Goal: Find specific page/section: Find specific page/section

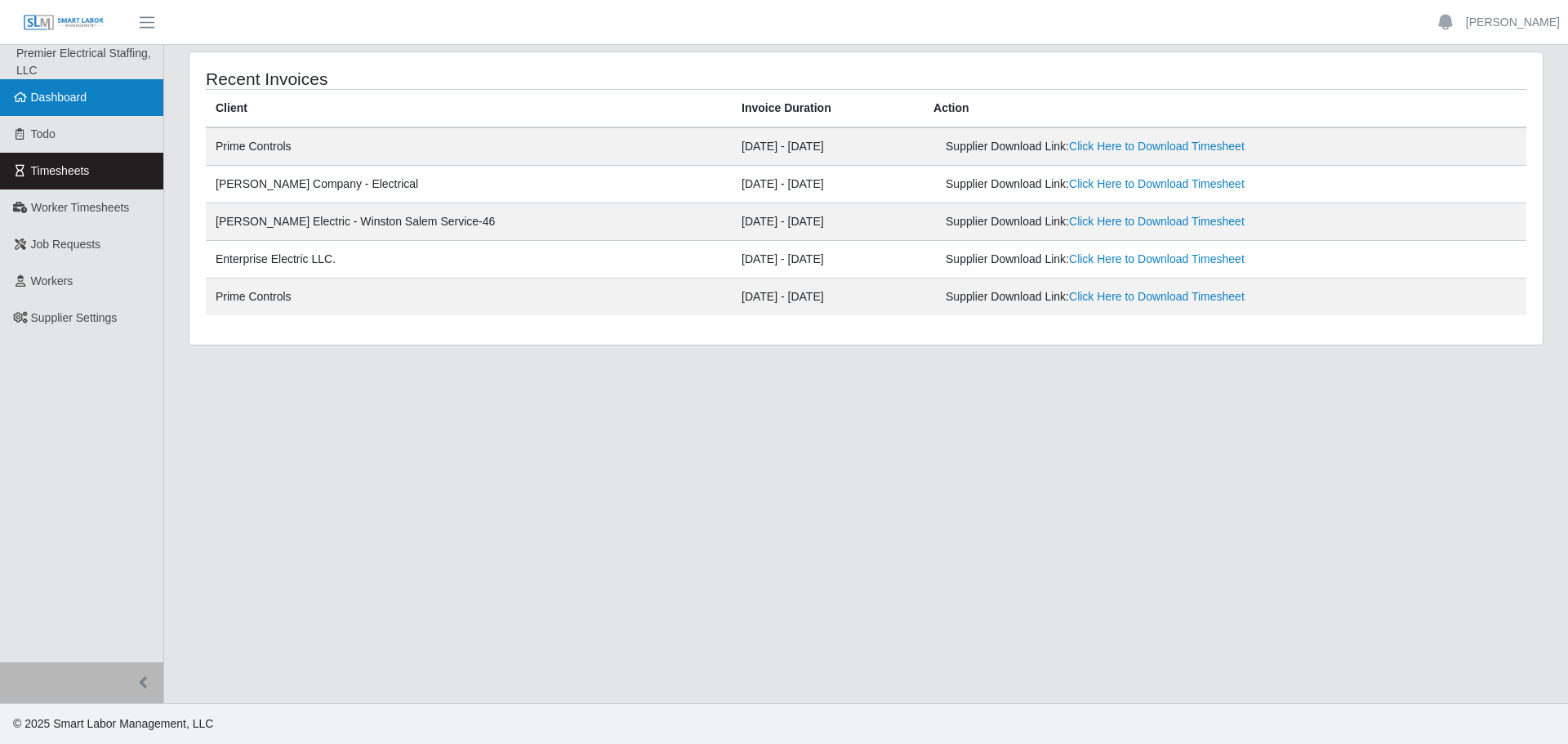
click at [70, 96] on span "Dashboard" at bounding box center [59, 97] width 57 height 13
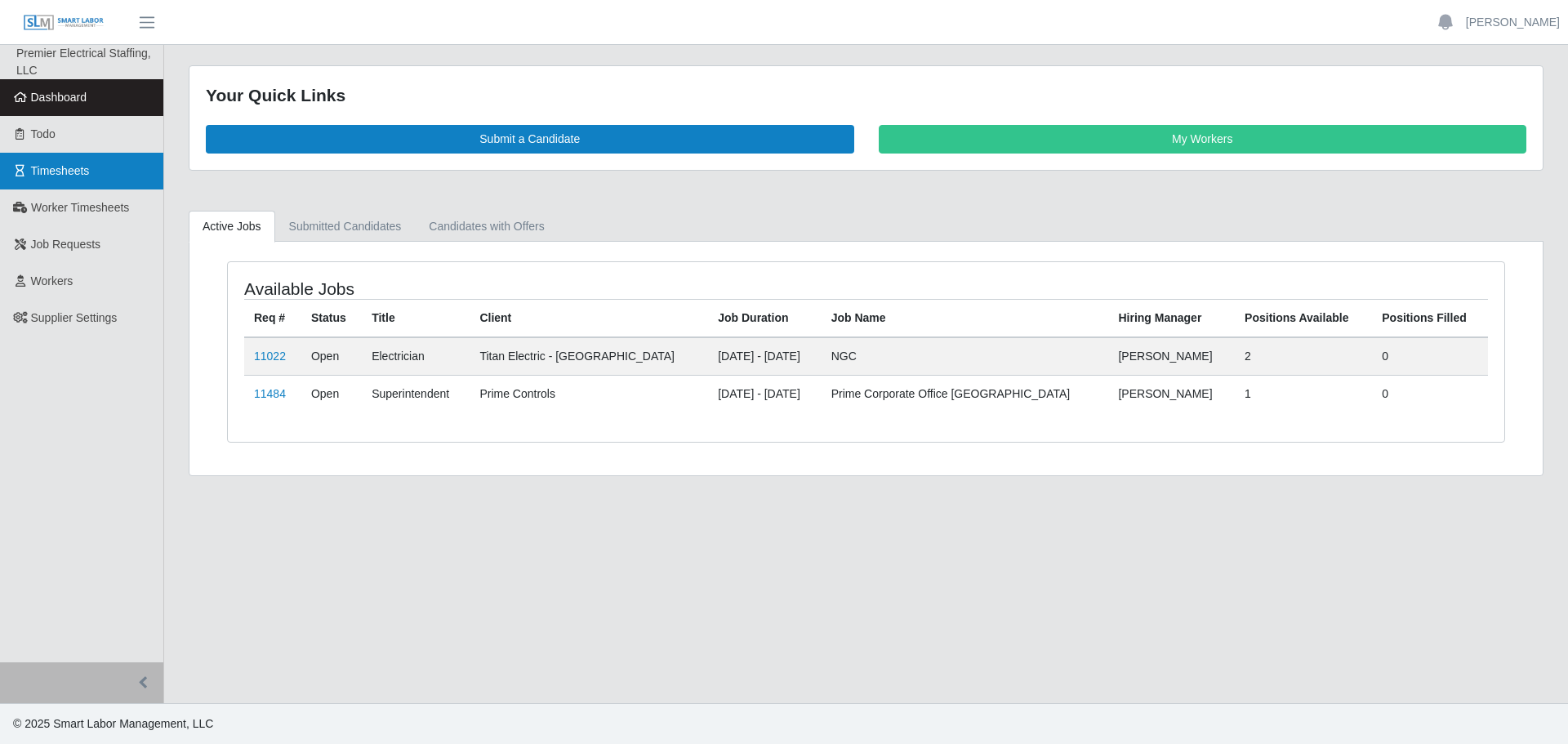
click at [31, 160] on link "Timesheets" at bounding box center [81, 171] width 163 height 37
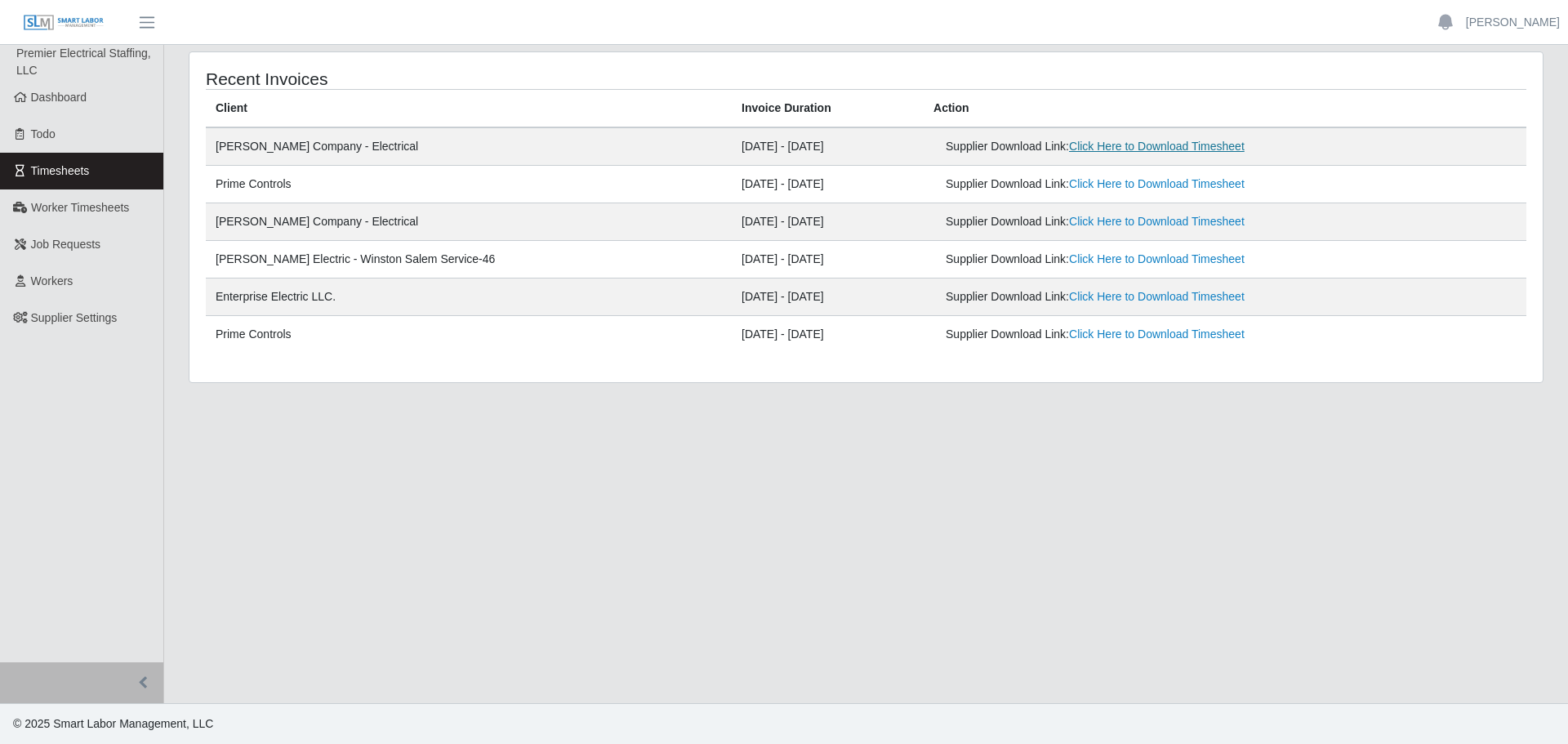
click at [1103, 146] on link "Click Here to Download Timesheet" at bounding box center [1158, 146] width 176 height 13
click at [1099, 187] on link "Click Here to Download Timesheet" at bounding box center [1158, 184] width 176 height 13
click at [75, 102] on span "Dashboard" at bounding box center [59, 97] width 57 height 13
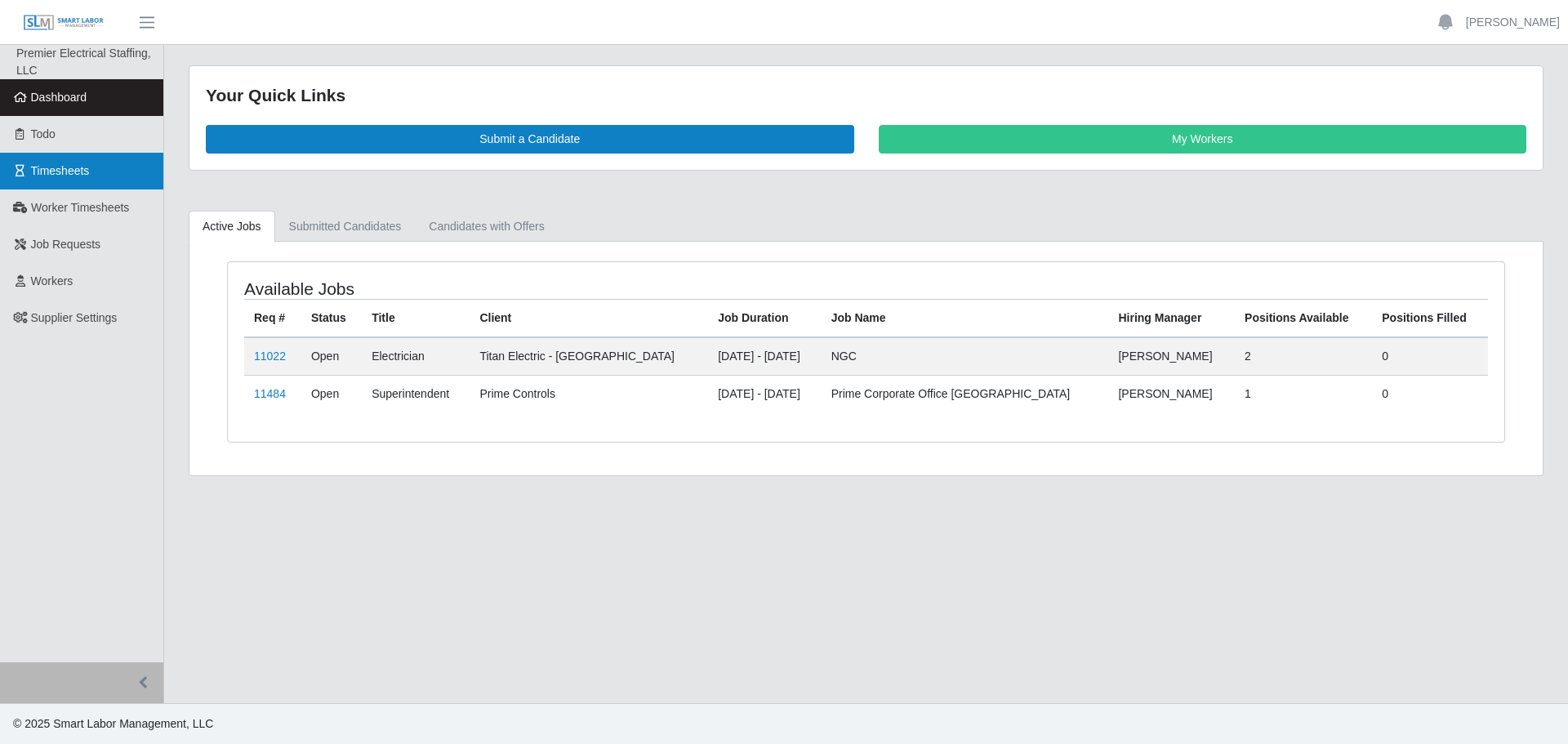
click at [53, 158] on link "Timesheets" at bounding box center [81, 171] width 163 height 37
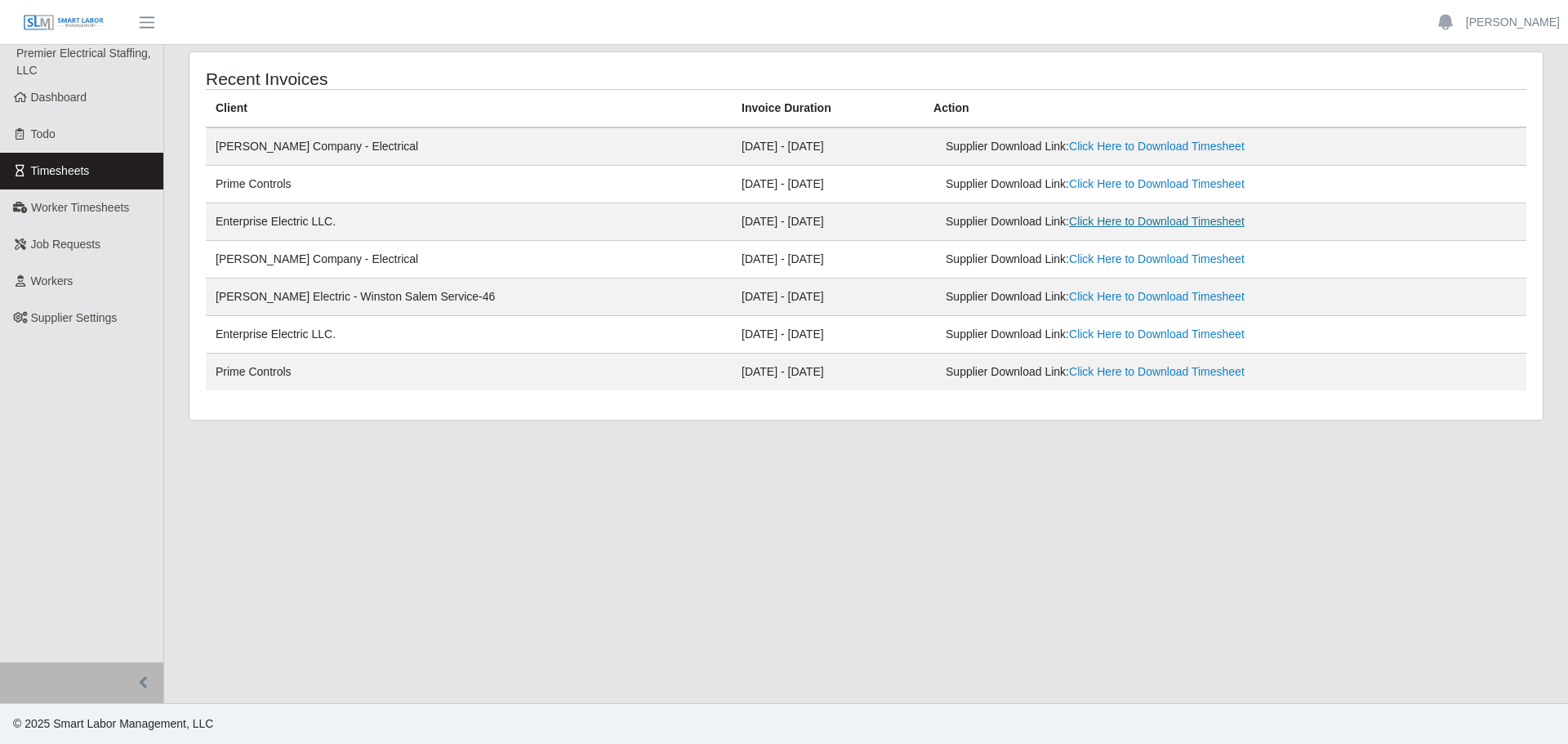
click at [1079, 226] on link "Click Here to Download Timesheet" at bounding box center [1158, 222] width 176 height 13
click at [93, 107] on link "Dashboard" at bounding box center [81, 98] width 163 height 37
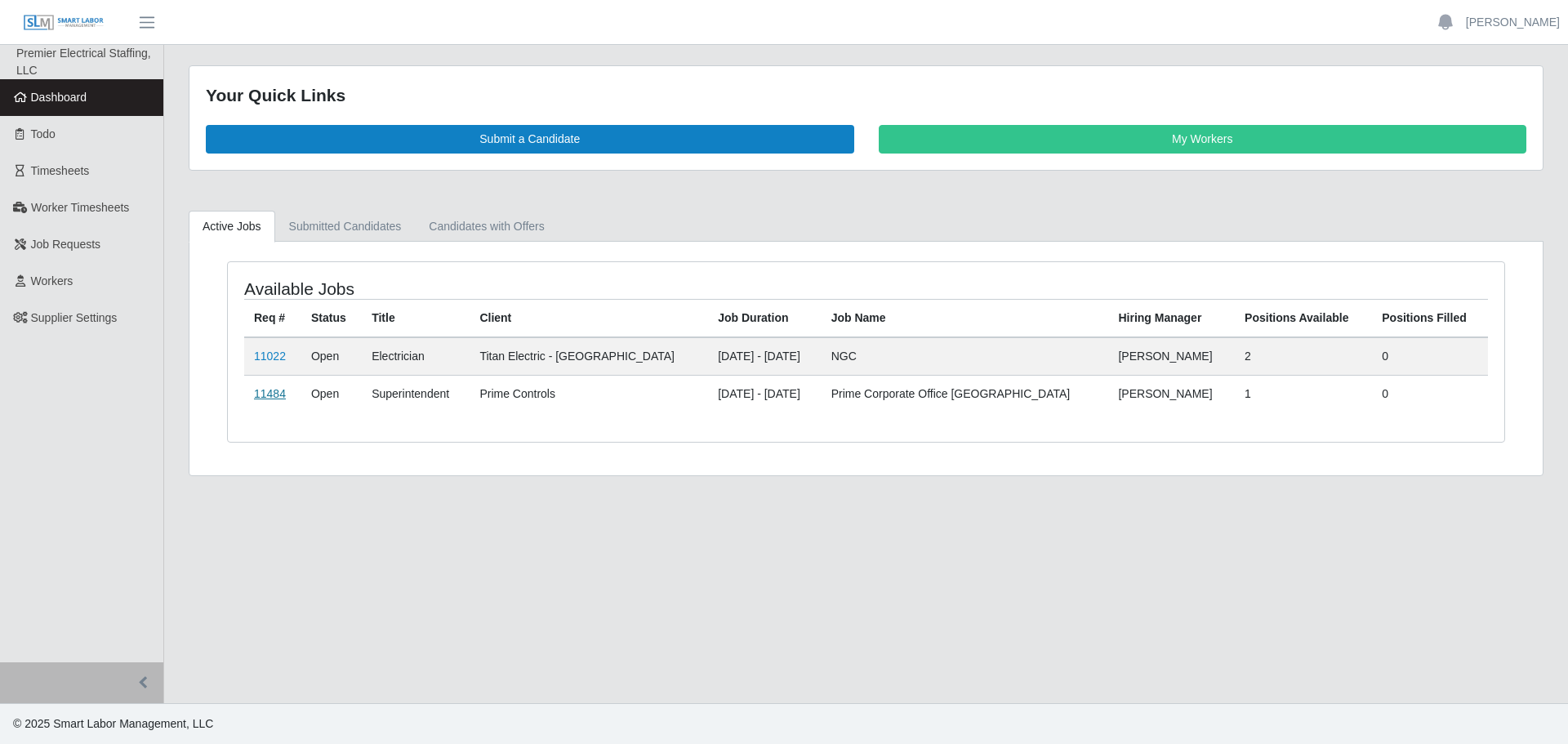
click at [264, 394] on link "11484" at bounding box center [269, 394] width 32 height 13
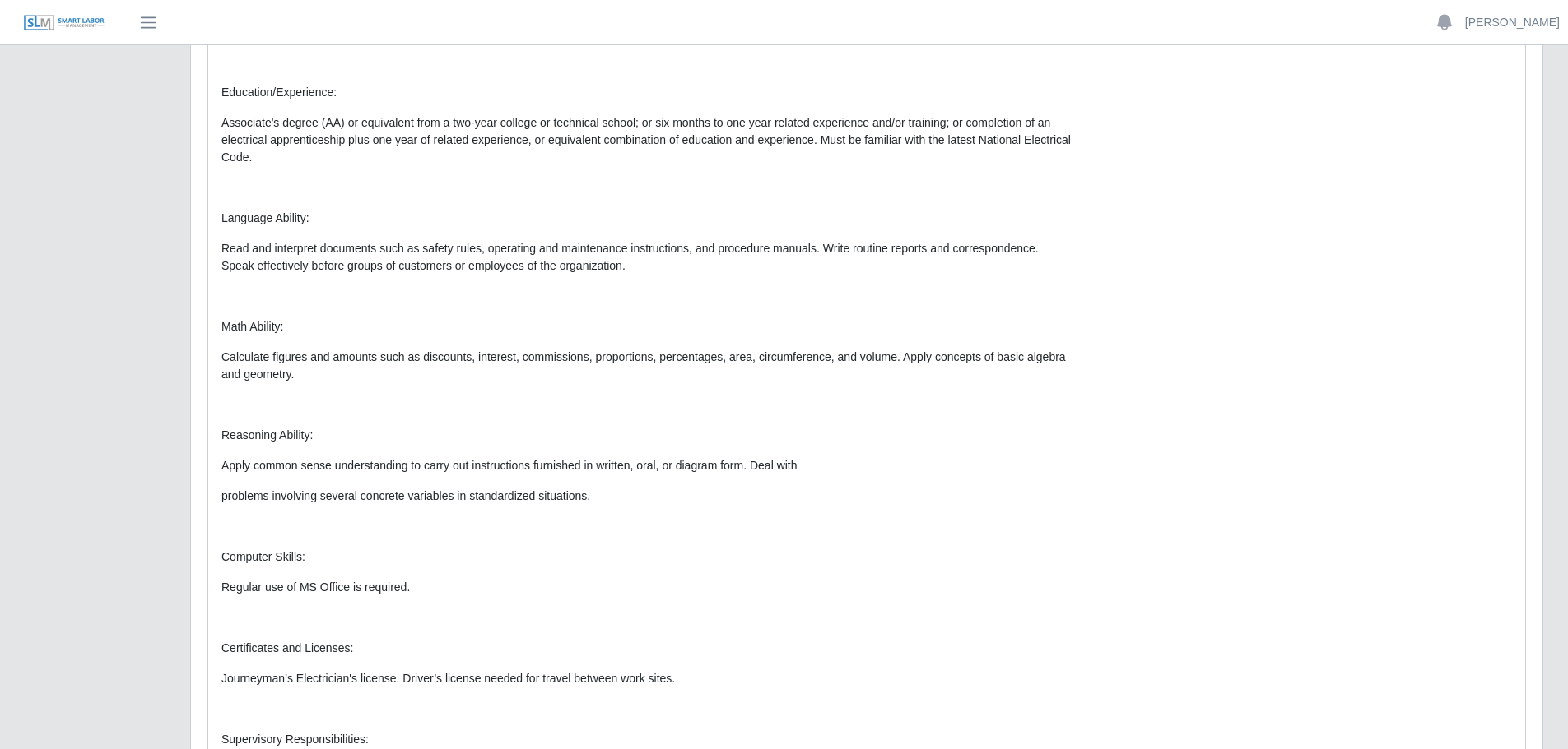
scroll to position [1810, 0]
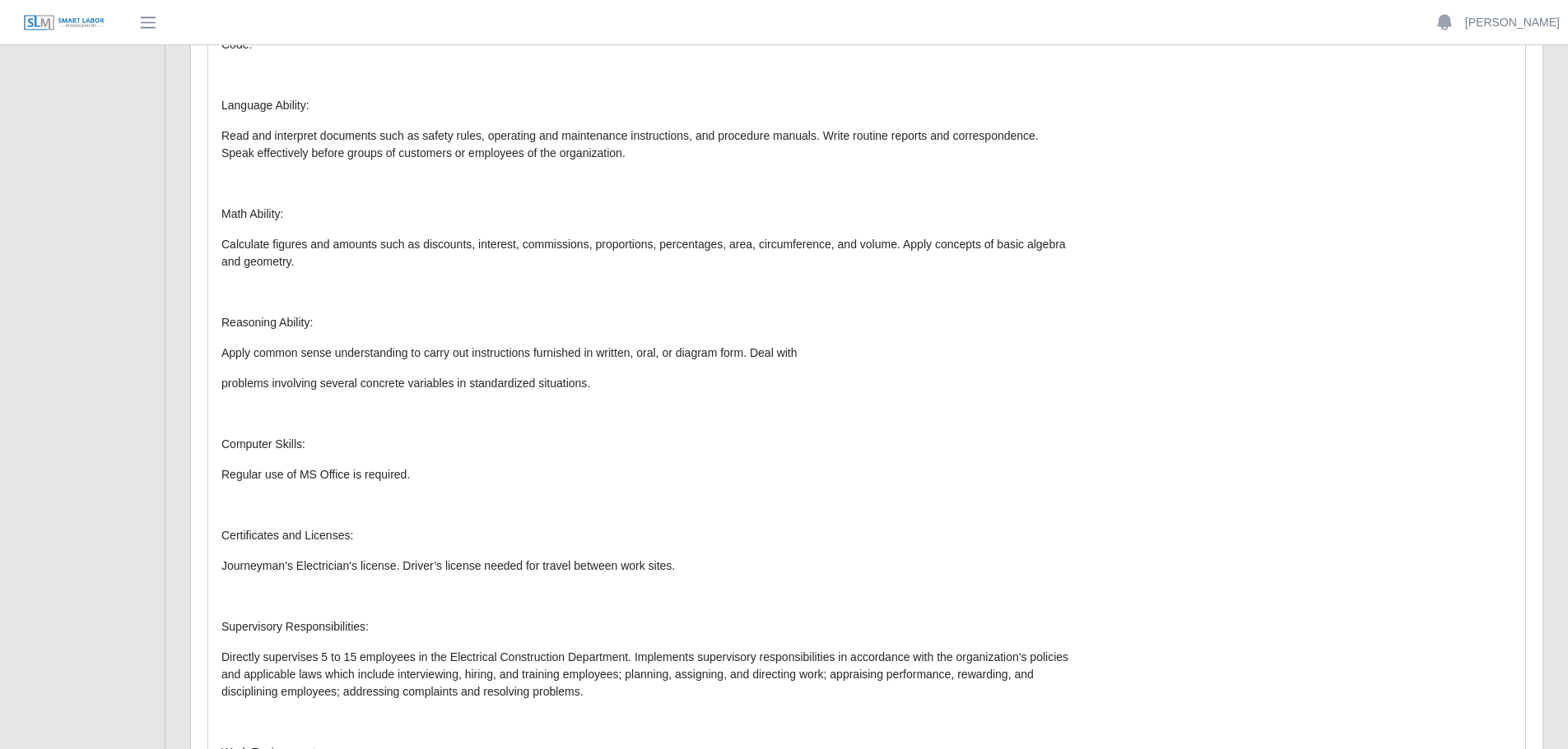
drag, startPoint x: 1282, startPoint y: 579, endPoint x: 1013, endPoint y: 475, distance: 288.4
click at [1013, 475] on p "Regular use of MS Office is required." at bounding box center [648, 475] width 852 height 17
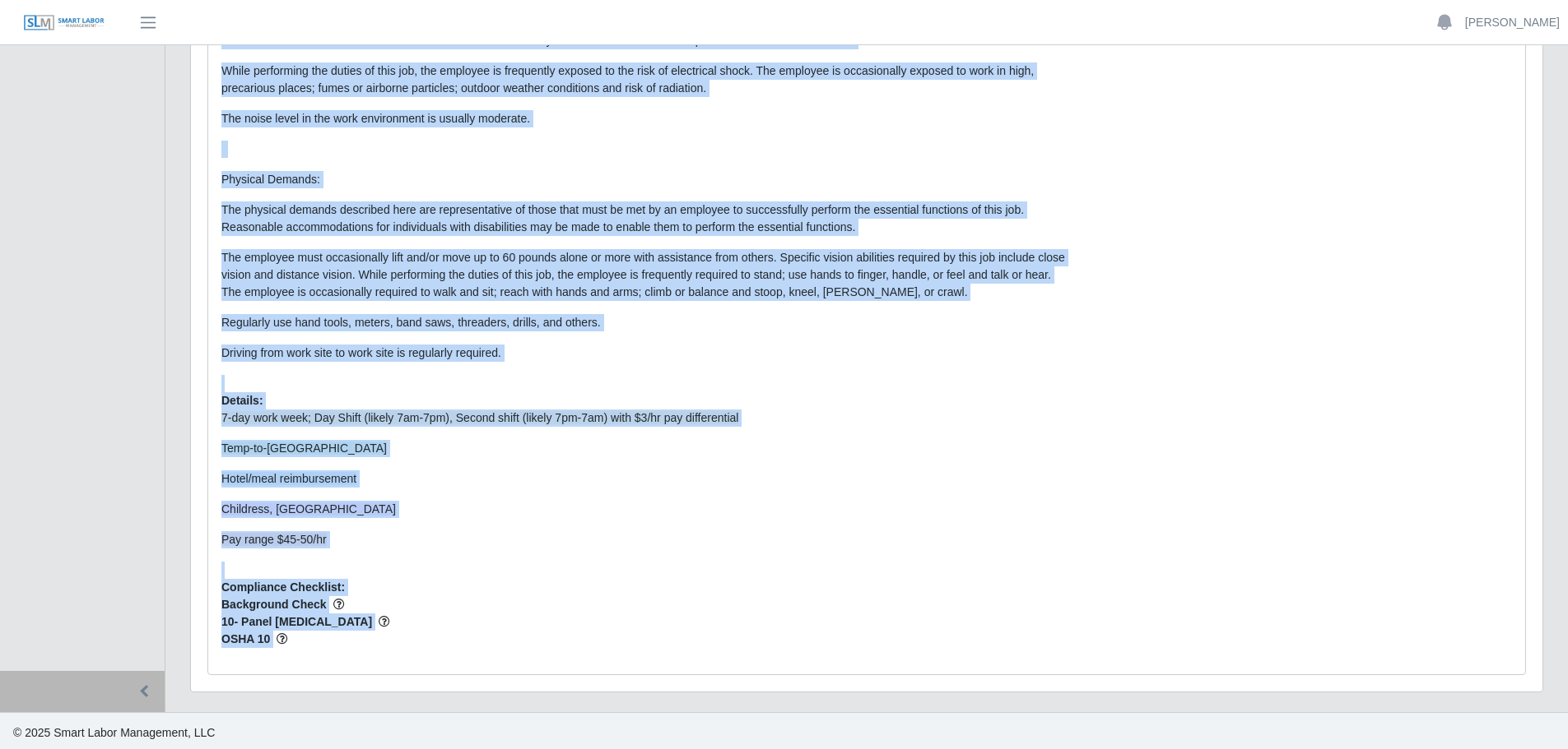
scroll to position [2574, 0]
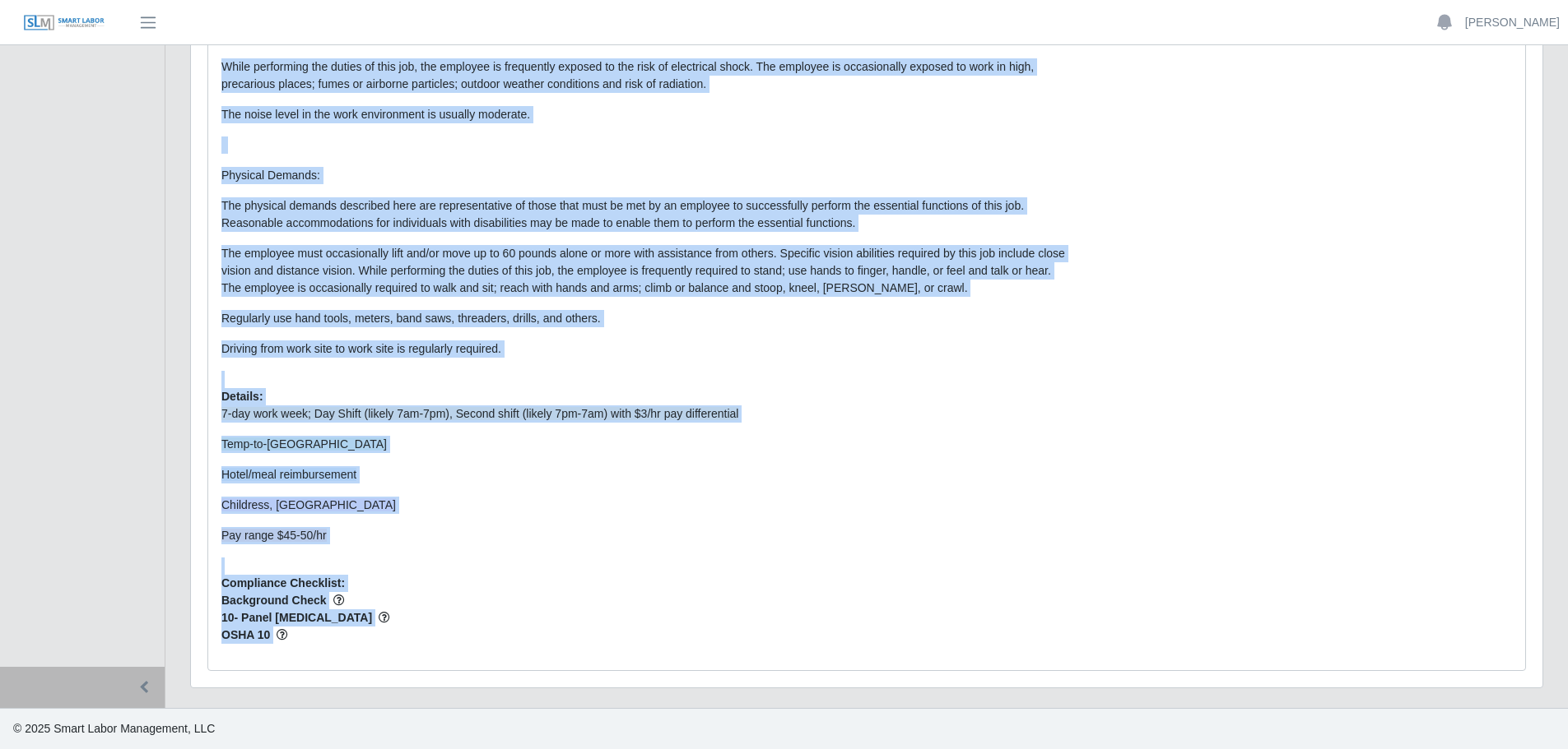
drag, startPoint x: 223, startPoint y: 224, endPoint x: 1188, endPoint y: 521, distance: 1009.7
copy div "Description: Summary: Personally performs or directs activities of electrical w…"
click at [927, 427] on p "7-day work week; Day Shift (likely 7am-7pm), Second shift (likely 7pm-7am) with…" at bounding box center [648, 475] width 852 height 139
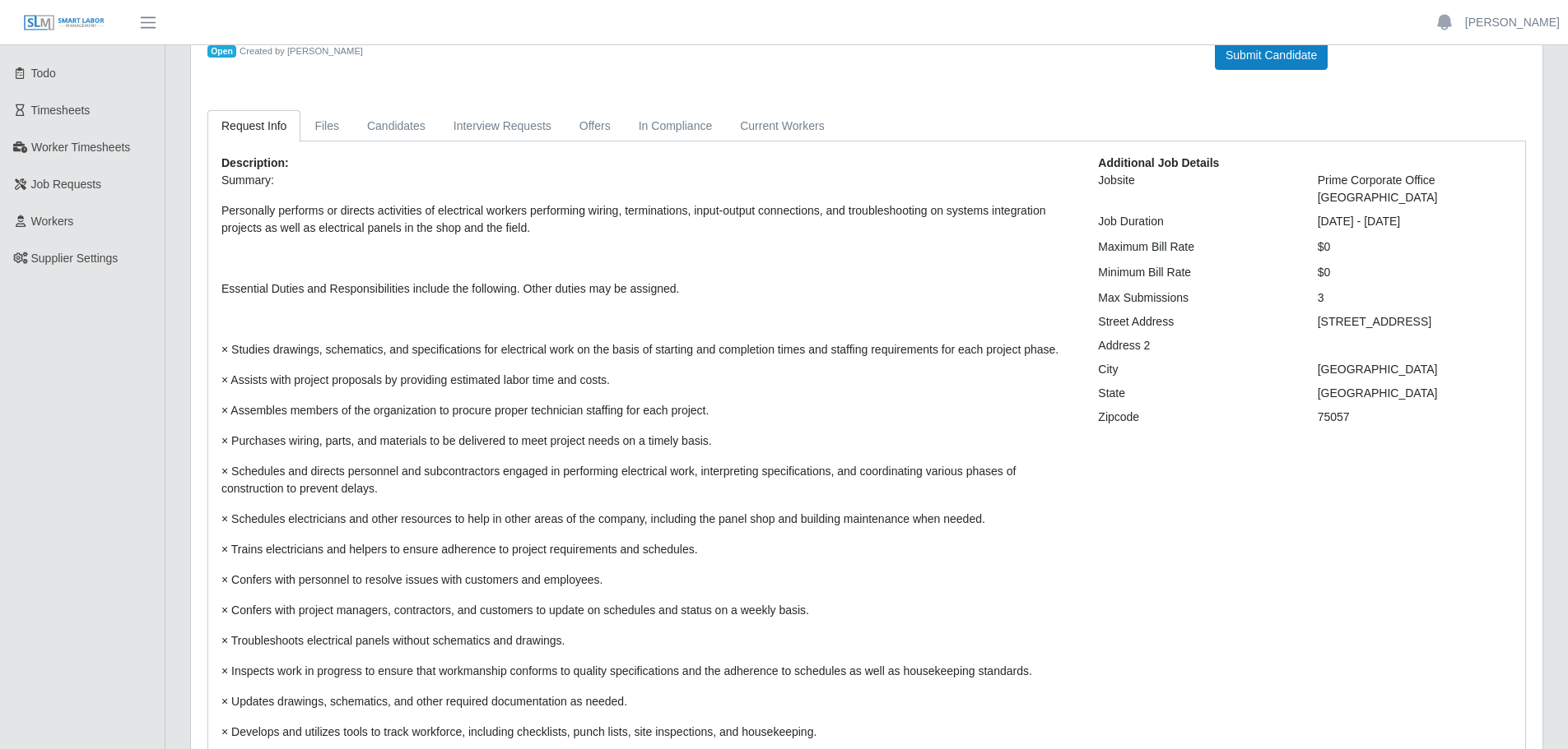
scroll to position [0, 0]
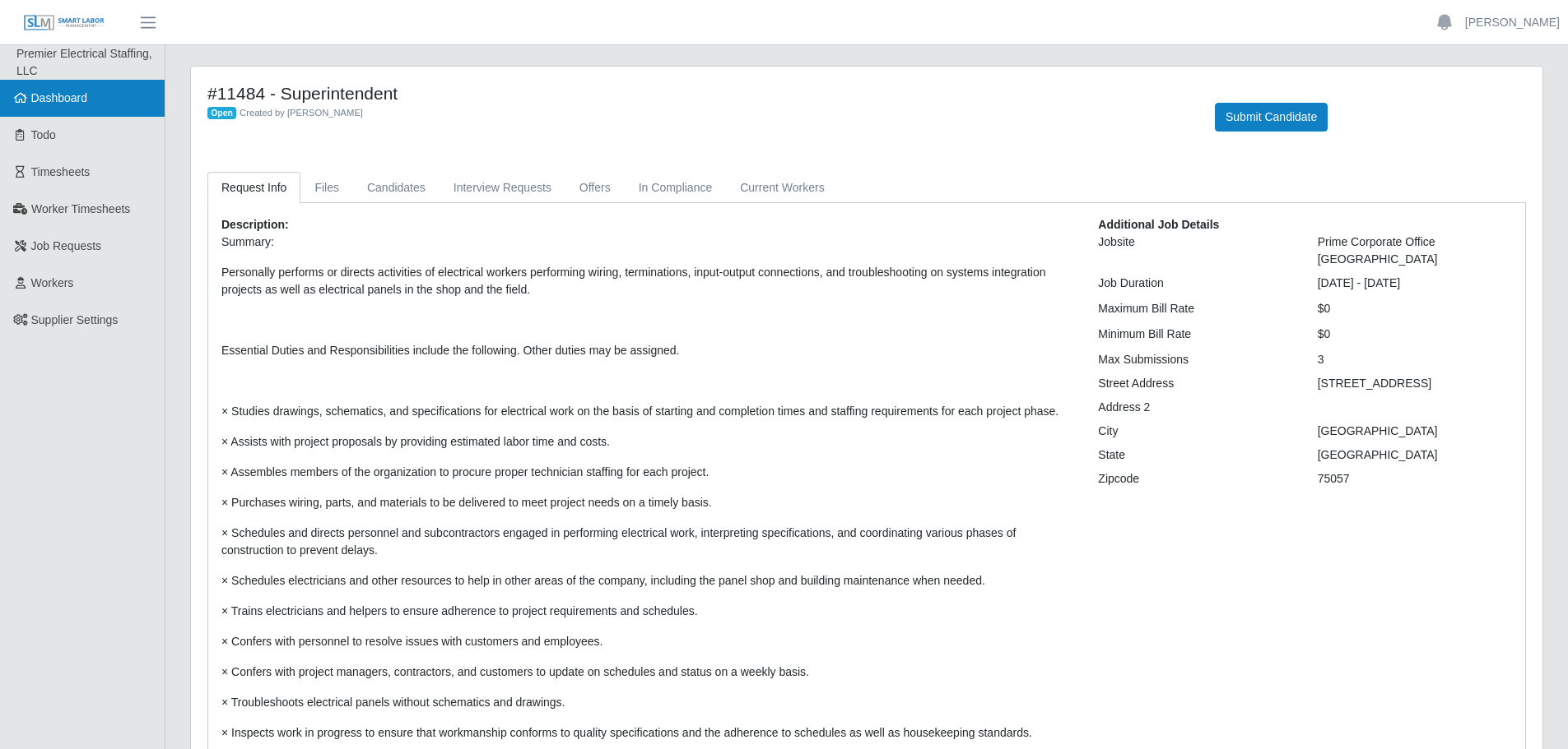
click at [93, 100] on link "Dashboard" at bounding box center [82, 98] width 165 height 37
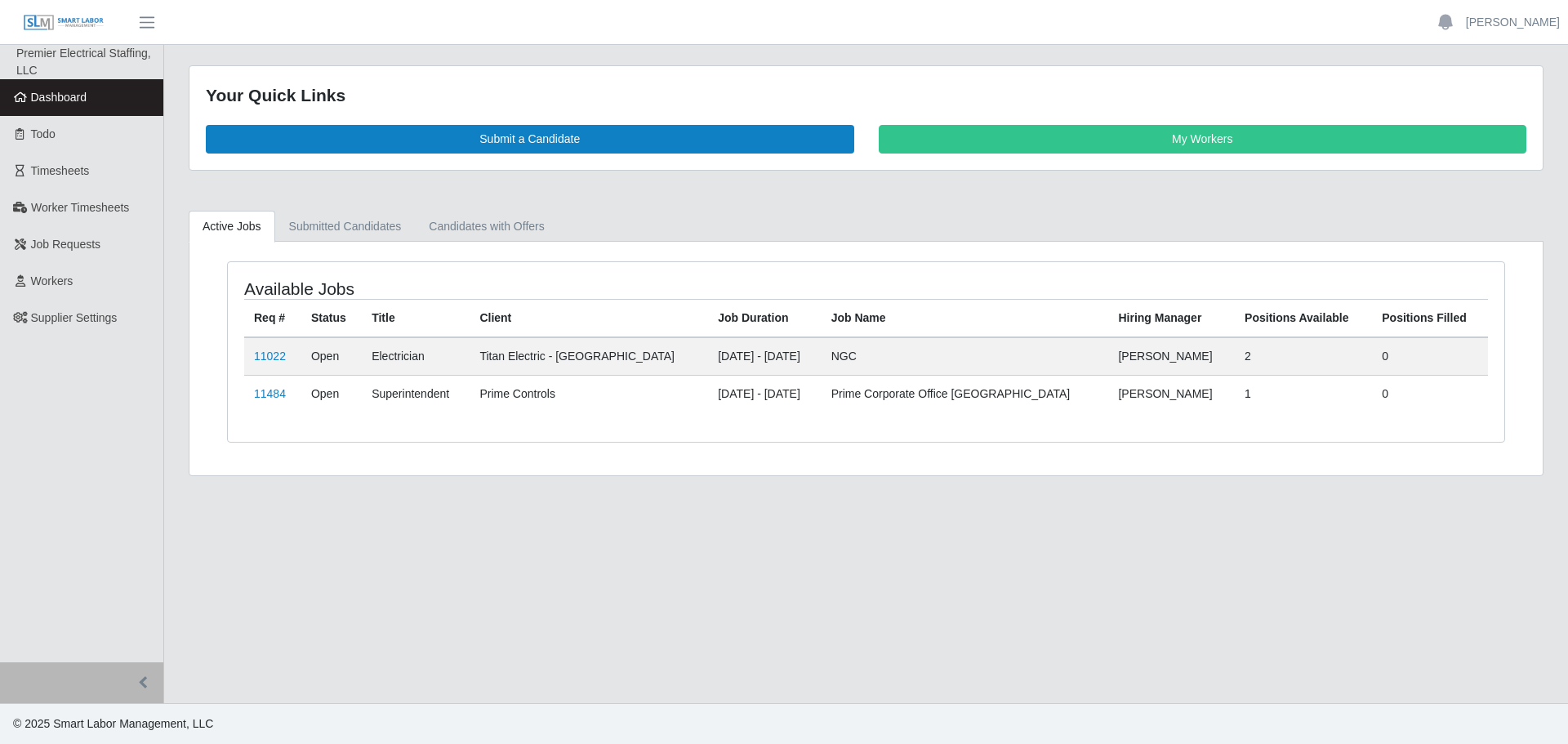
click at [71, 104] on link "Dashboard" at bounding box center [81, 98] width 163 height 37
click at [275, 393] on link "11484" at bounding box center [269, 394] width 32 height 13
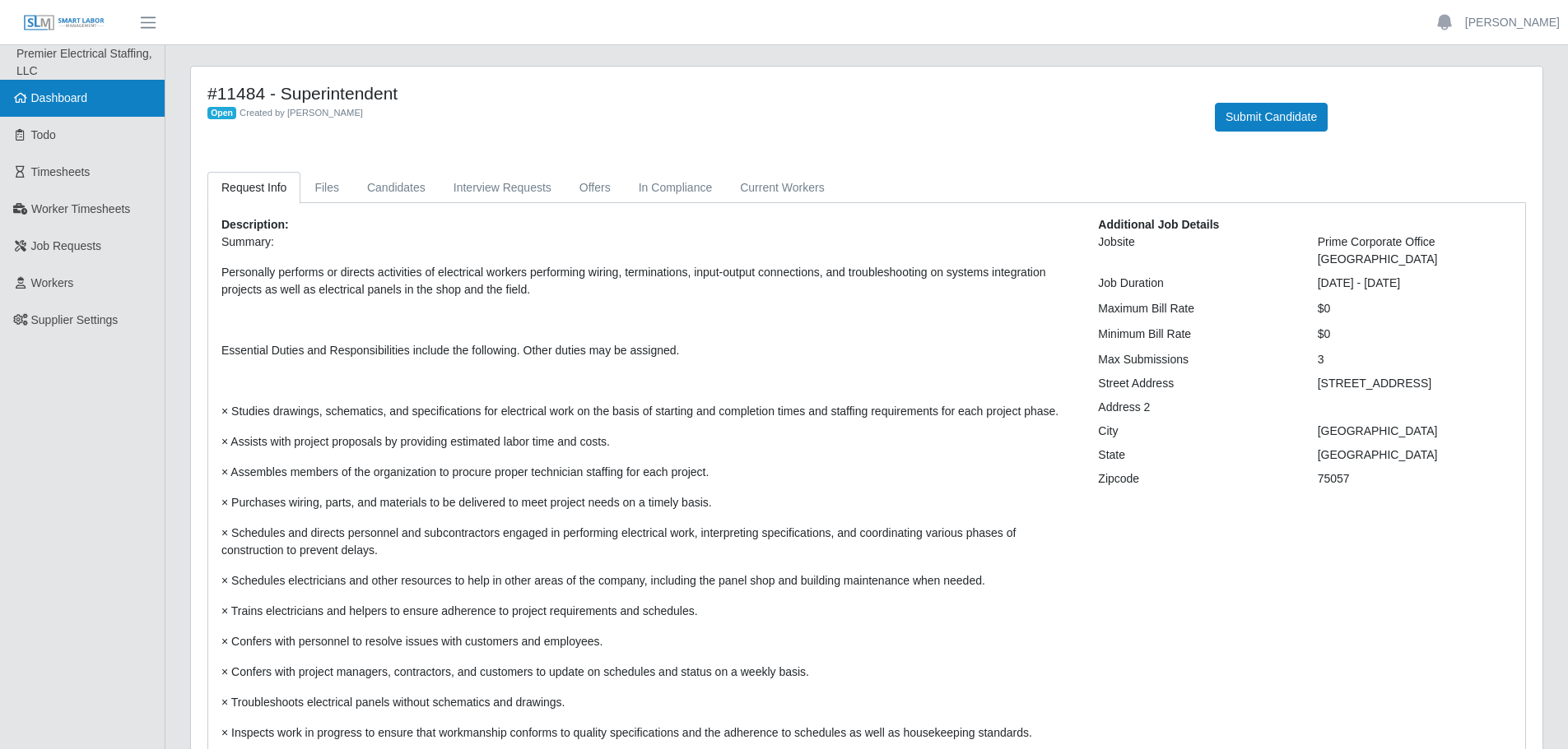
click at [78, 105] on link "Dashboard" at bounding box center [82, 98] width 165 height 37
